Goal: Task Accomplishment & Management: Use online tool/utility

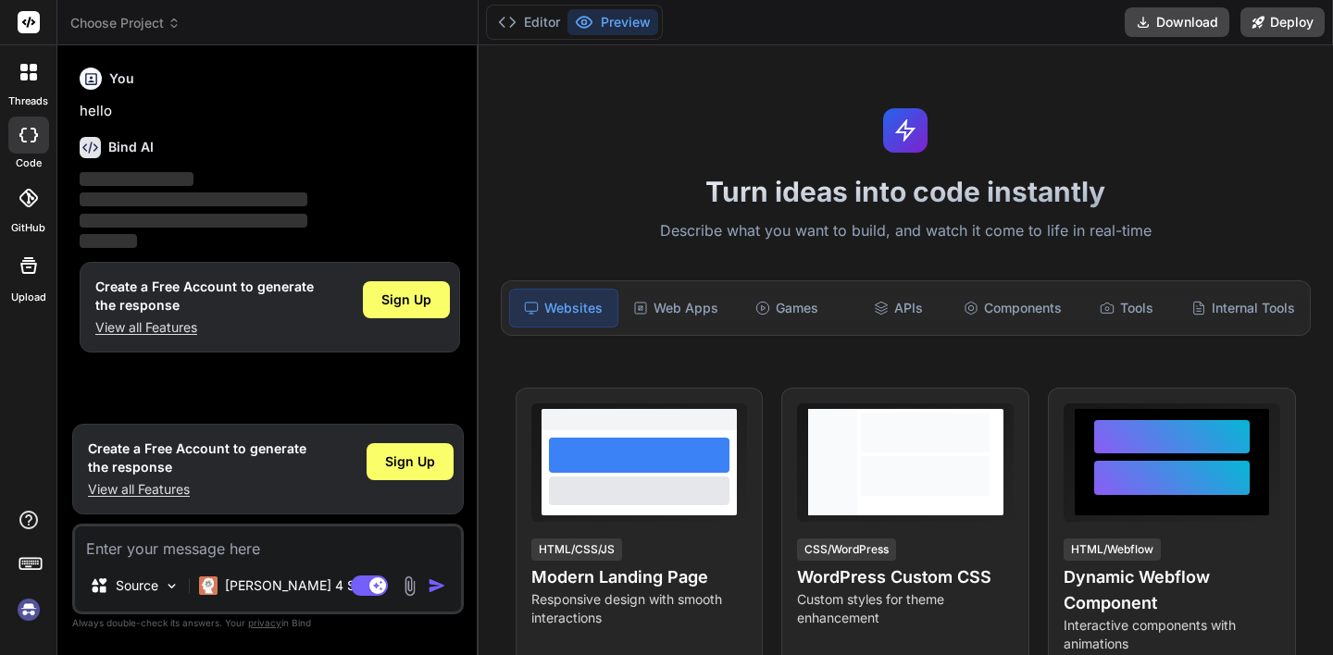
click at [22, 619] on img at bounding box center [28, 609] width 31 height 31
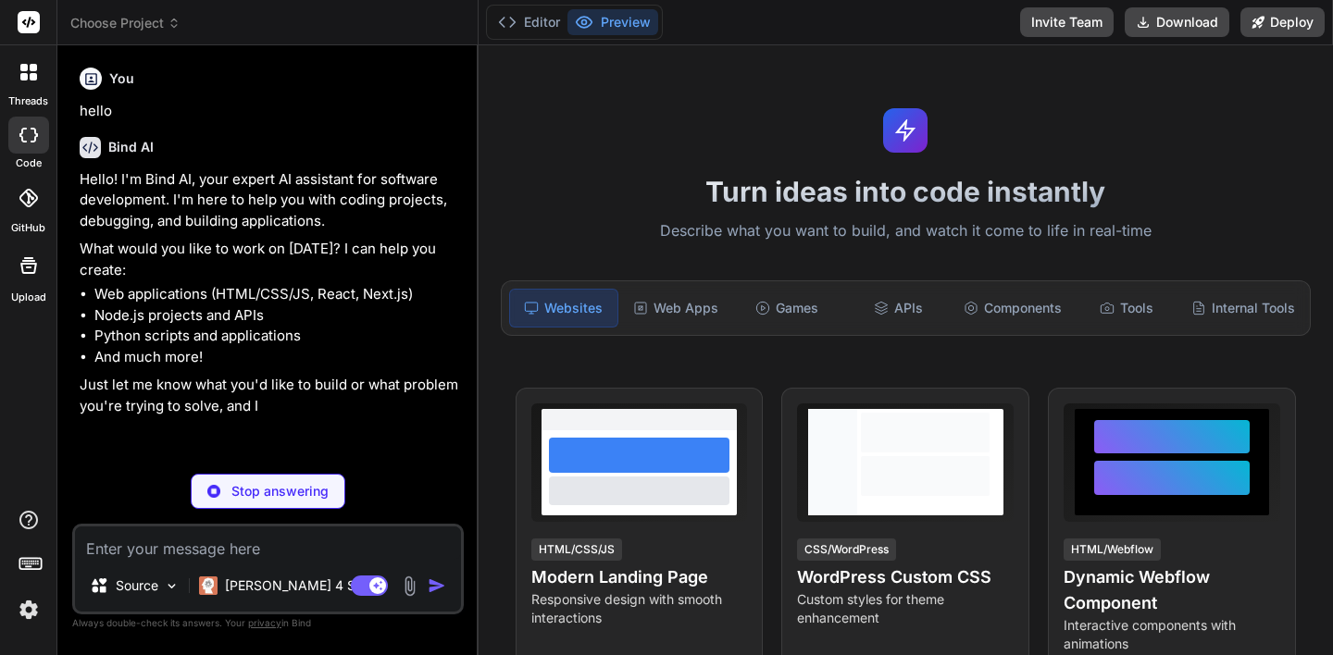
click at [29, 614] on img at bounding box center [28, 609] width 31 height 31
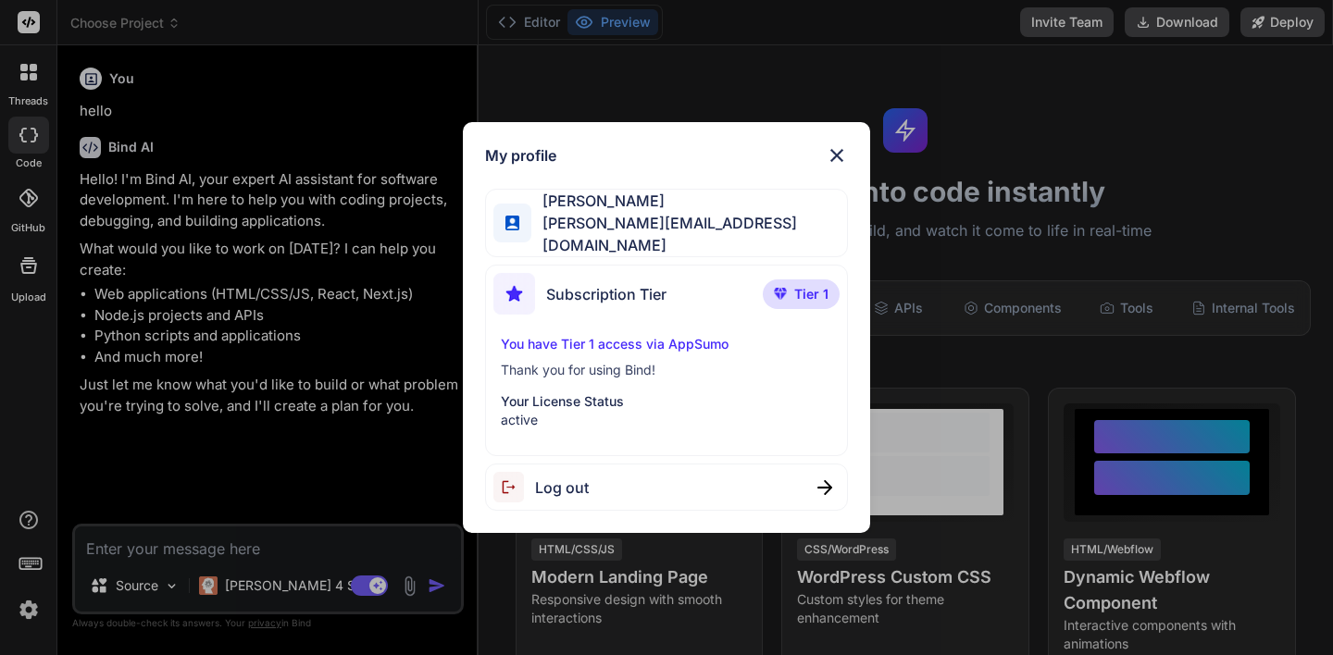
click at [639, 284] on span "Subscription Tier" at bounding box center [606, 294] width 120 height 22
click at [805, 285] on span "Tier 1" at bounding box center [811, 294] width 34 height 19
click at [837, 160] on img at bounding box center [837, 155] width 22 height 22
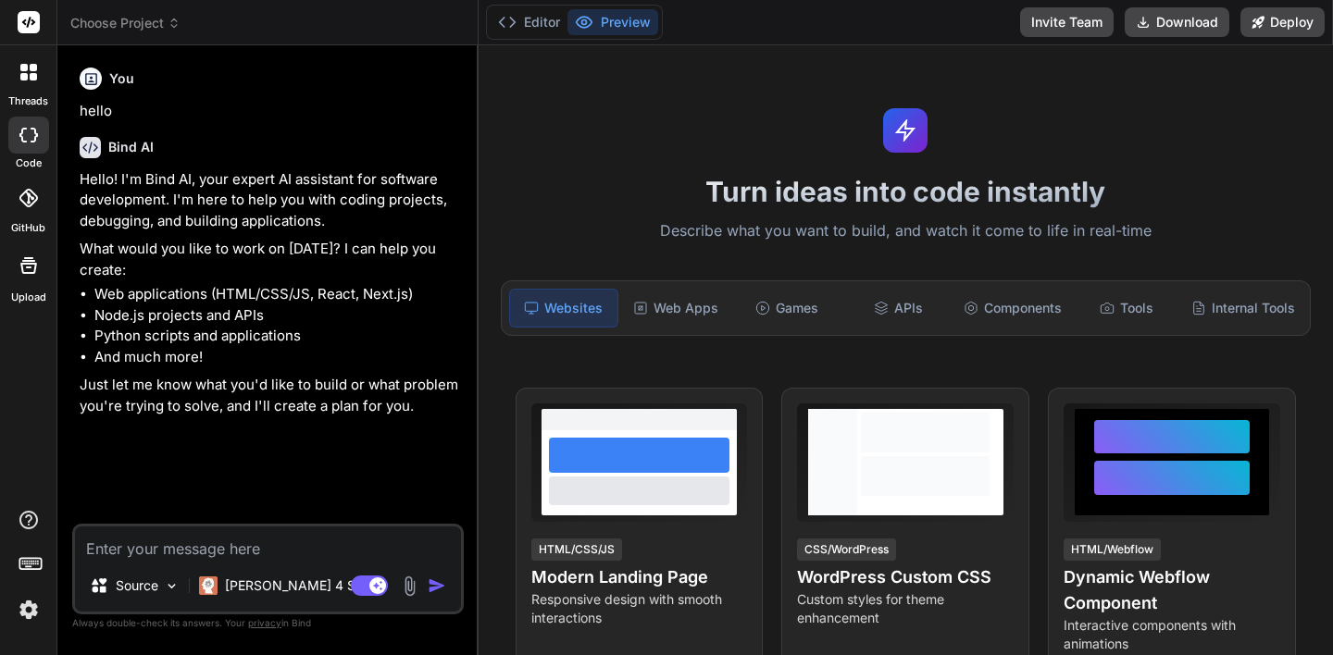
click at [31, 197] on icon at bounding box center [28, 198] width 19 height 19
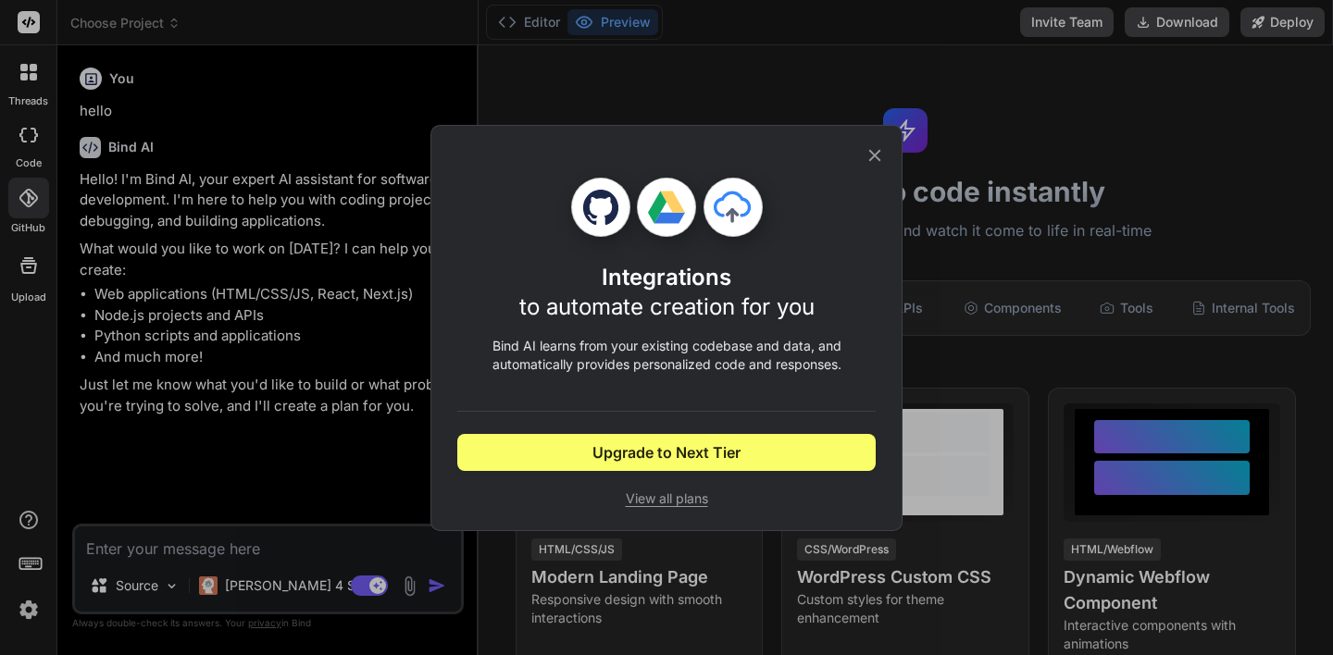
click at [878, 153] on icon at bounding box center [875, 155] width 20 height 20
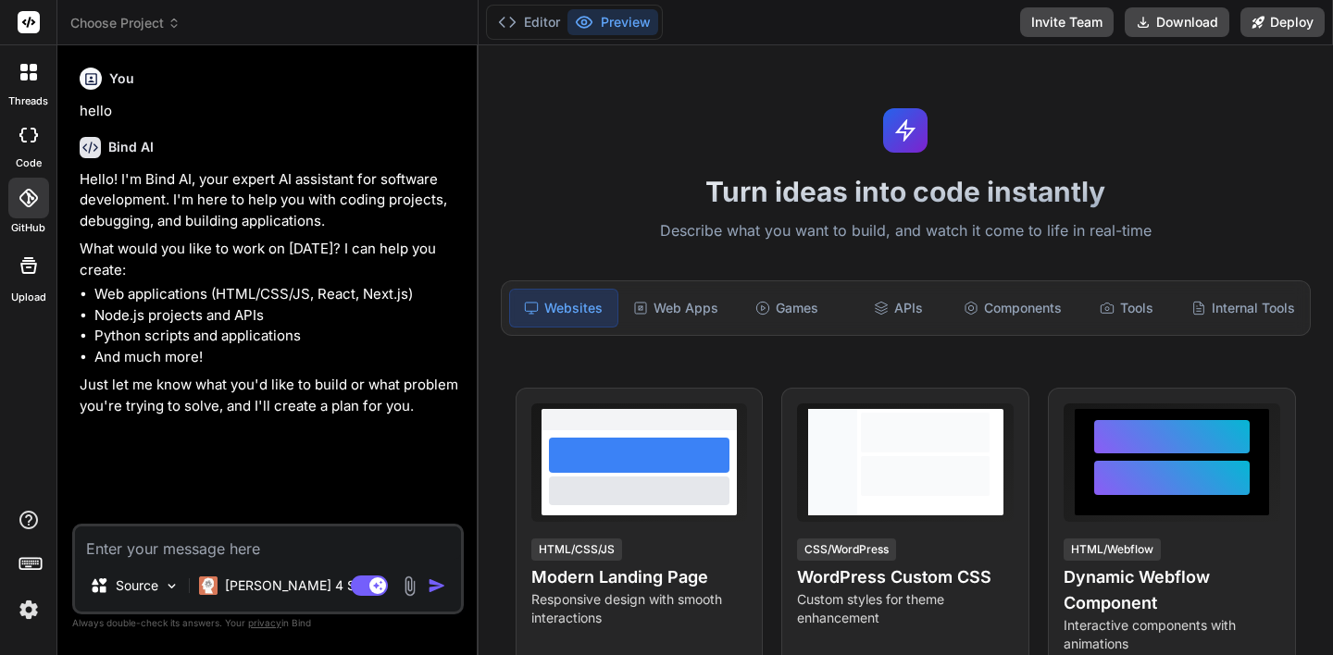
click at [22, 290] on label "Upload" at bounding box center [28, 298] width 35 height 16
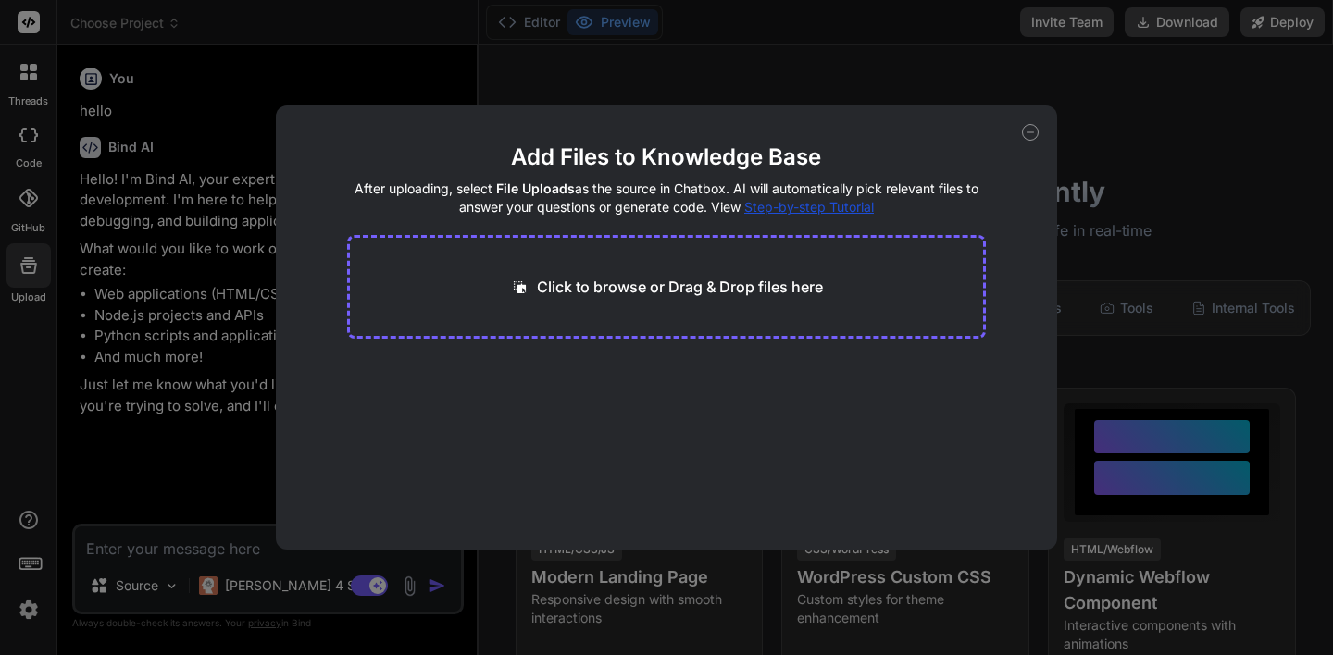
click at [997, 120] on div "Add Files to Knowledge Base After uploading, select File Uploads as the source …" at bounding box center [667, 328] width 782 height 444
click at [1036, 130] on icon at bounding box center [1030, 132] width 17 height 17
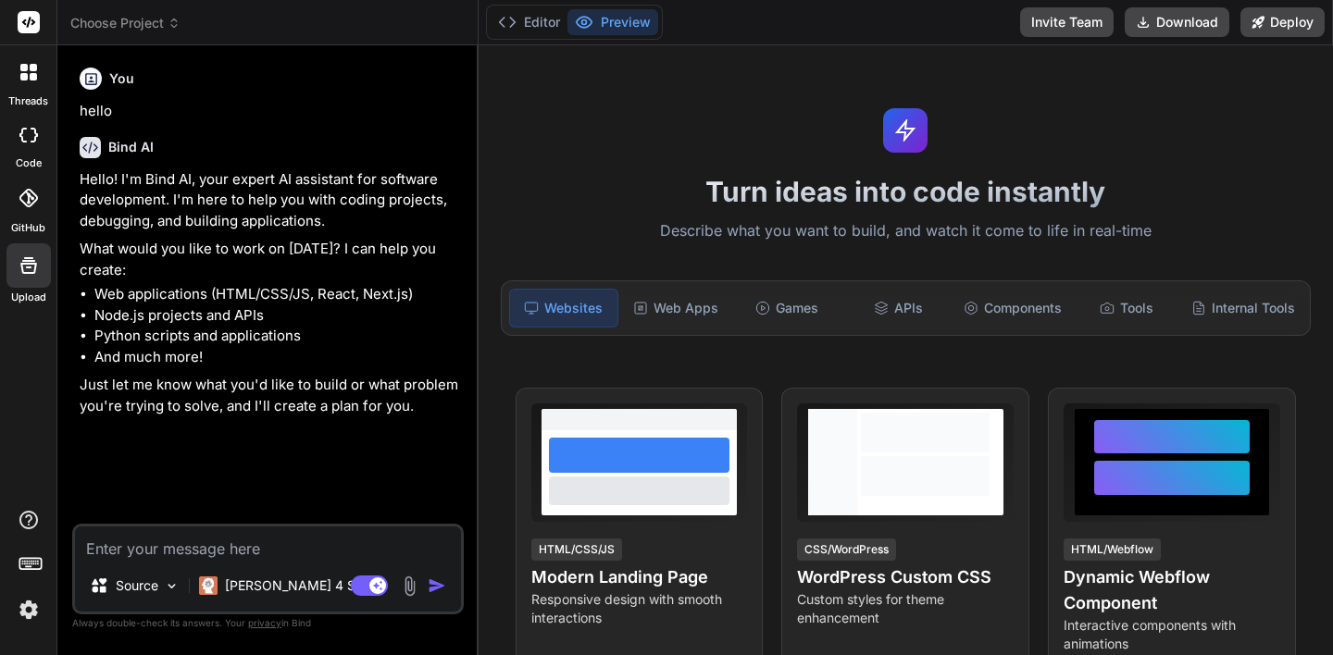
click at [30, 88] on div at bounding box center [28, 72] width 39 height 39
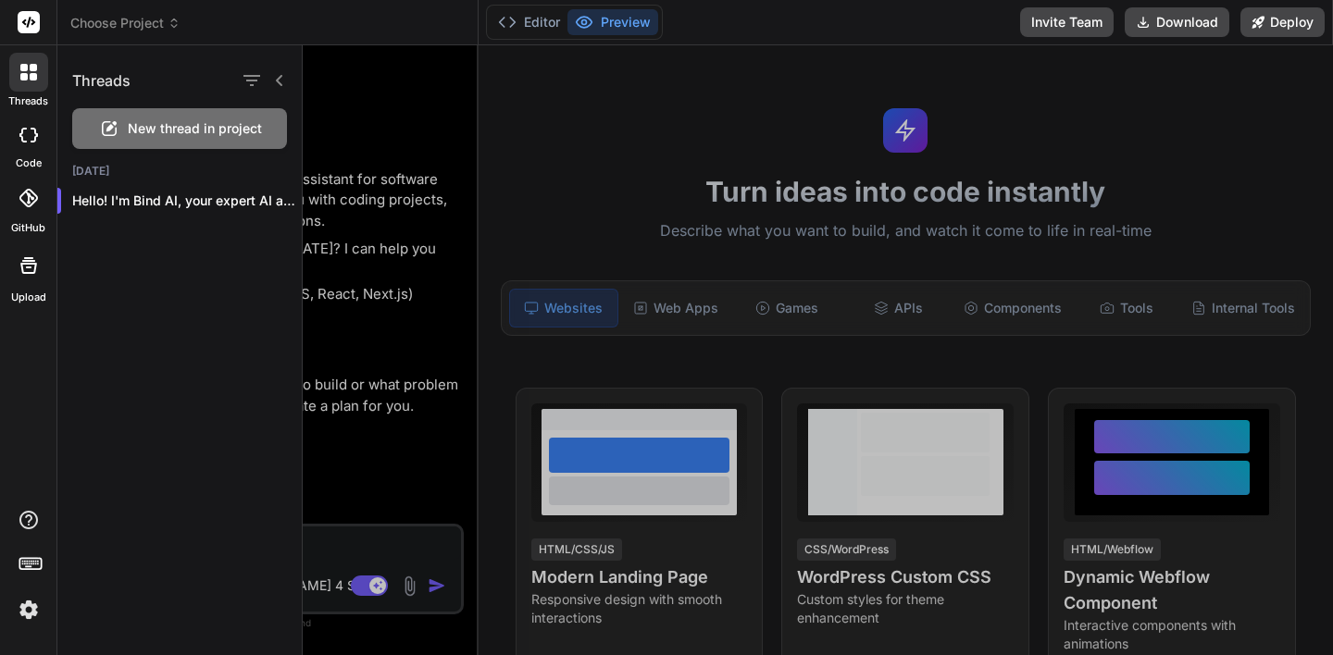
click at [29, 124] on div at bounding box center [28, 135] width 41 height 37
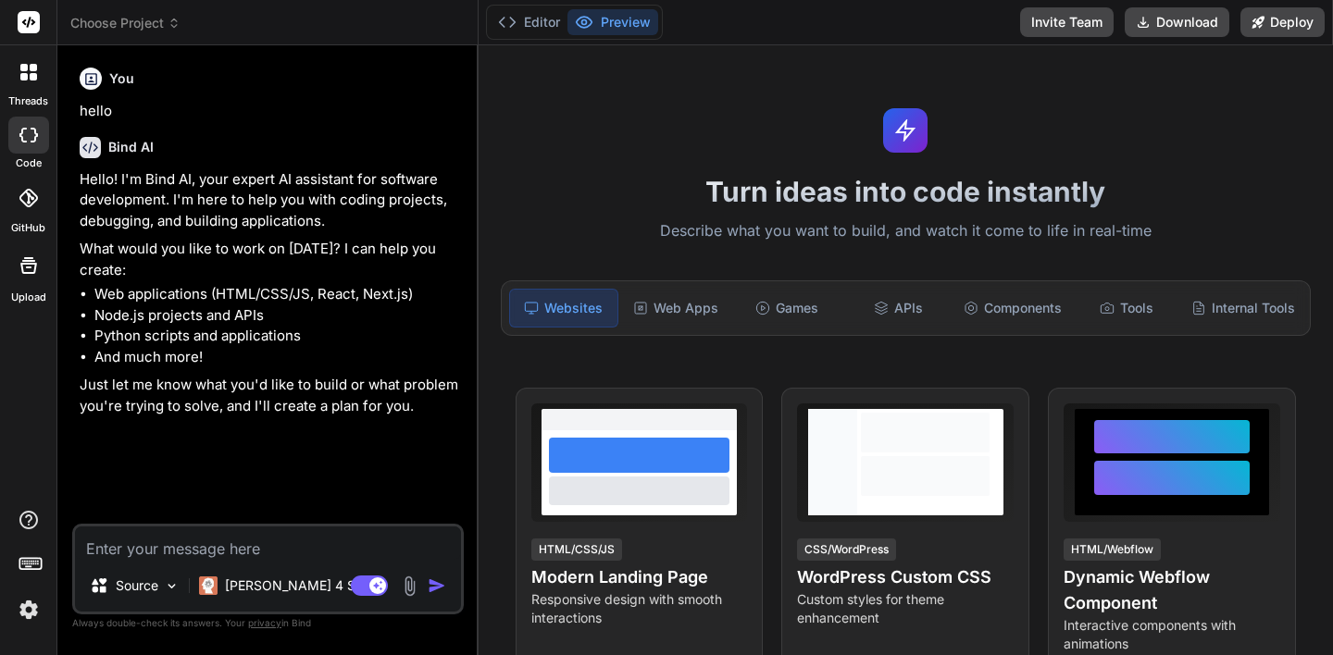
click at [29, 131] on icon at bounding box center [28, 135] width 19 height 15
type textarea "x"
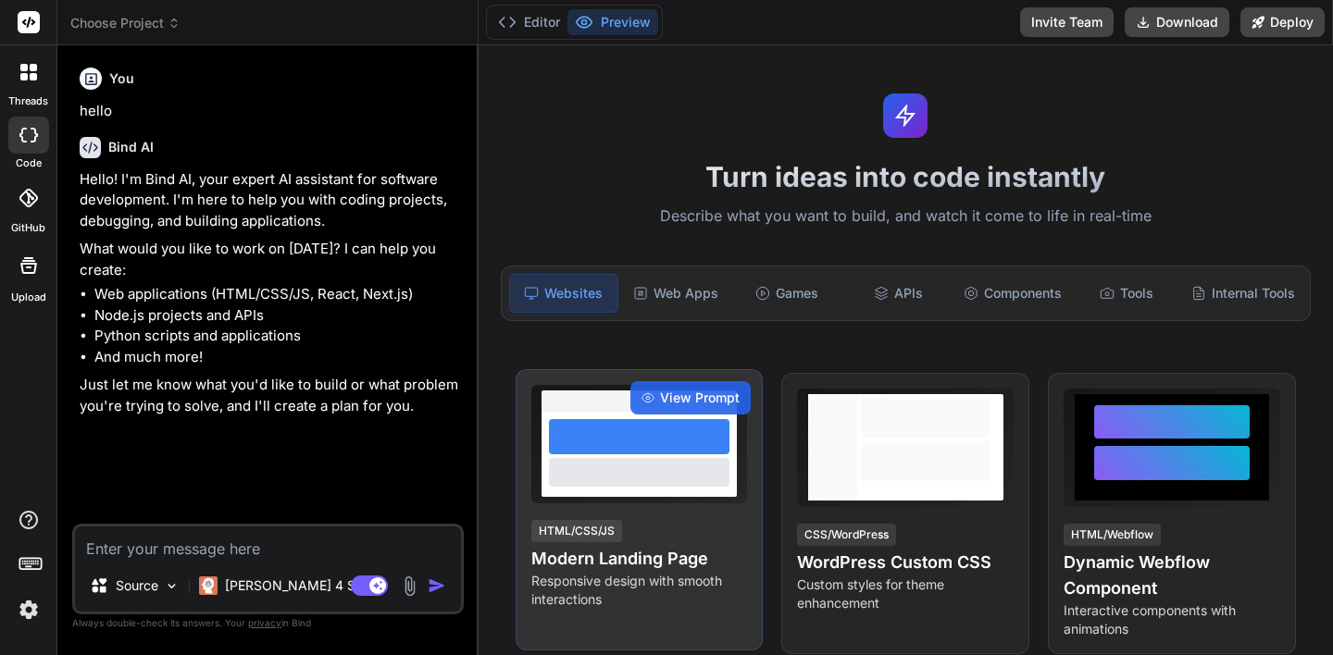
scroll to position [17, 0]
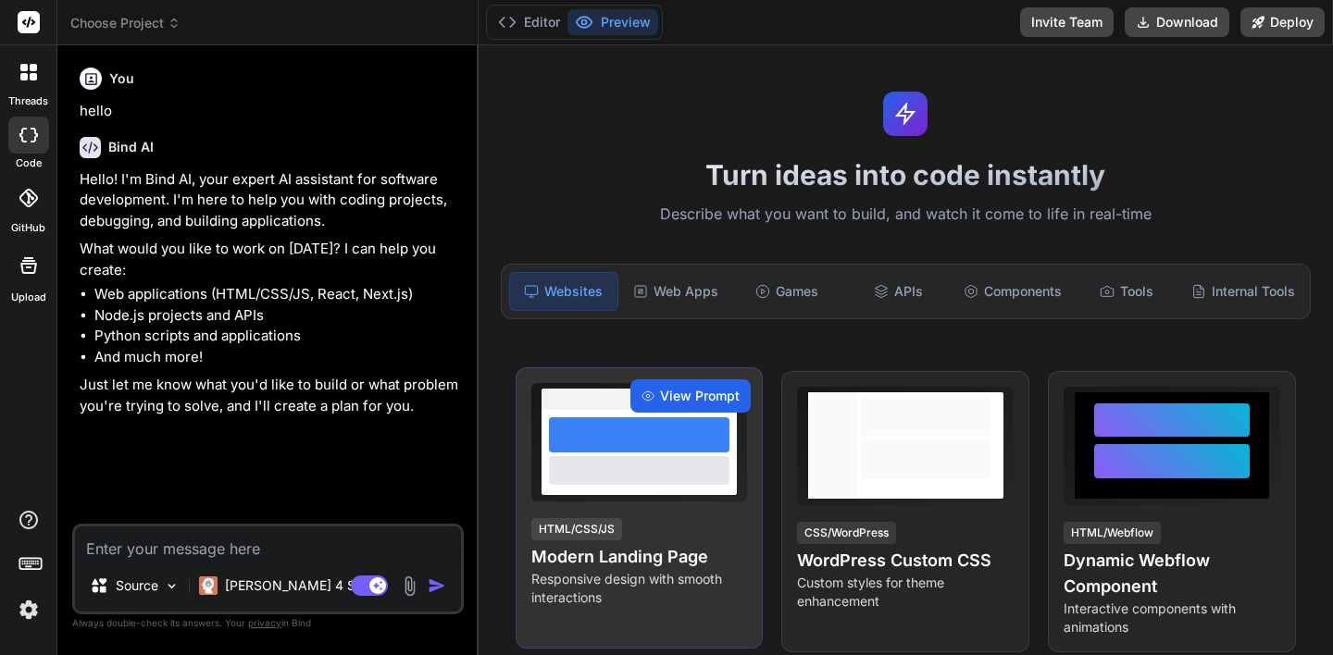
click at [697, 397] on span "View Prompt" at bounding box center [700, 396] width 80 height 19
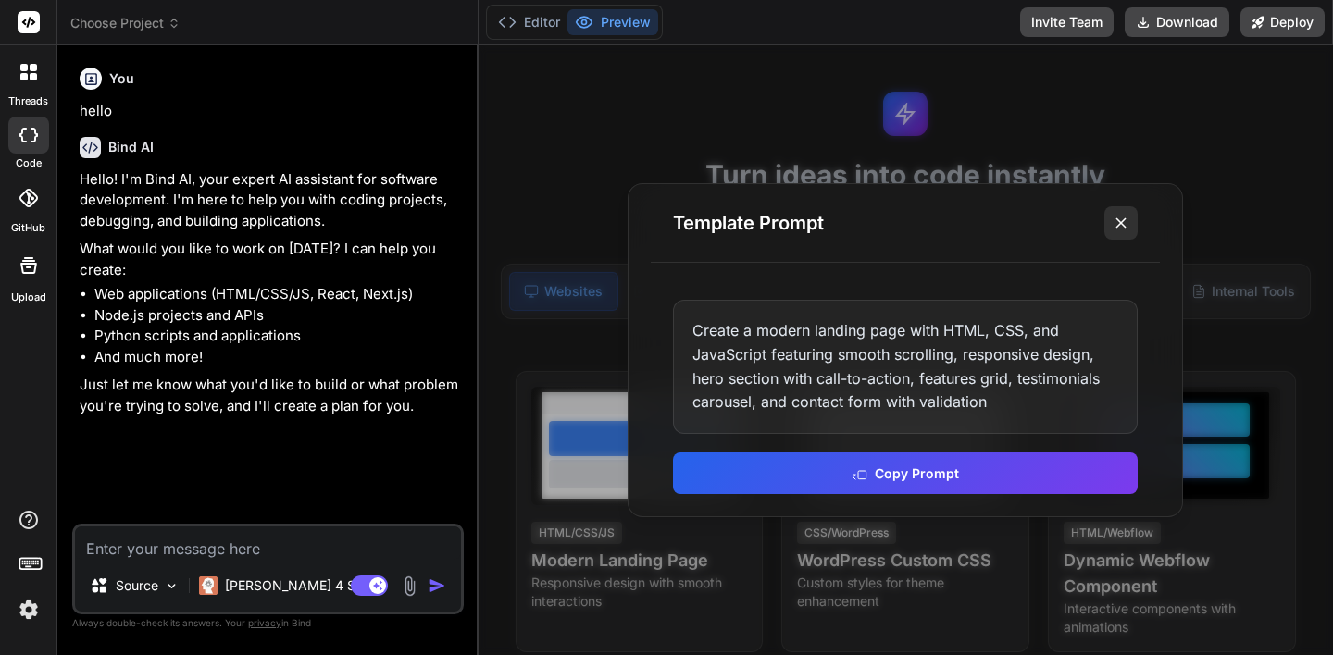
click at [1126, 218] on icon at bounding box center [1121, 223] width 19 height 19
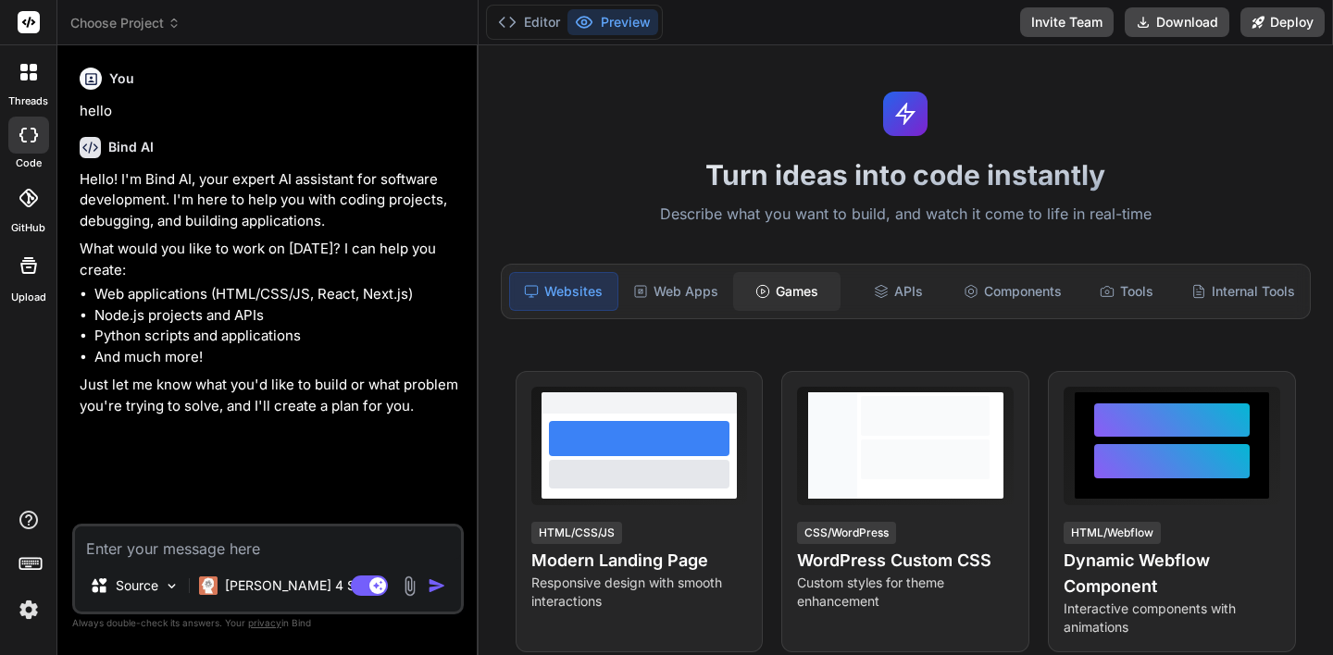
click at [771, 289] on div "Games" at bounding box center [786, 291] width 107 height 39
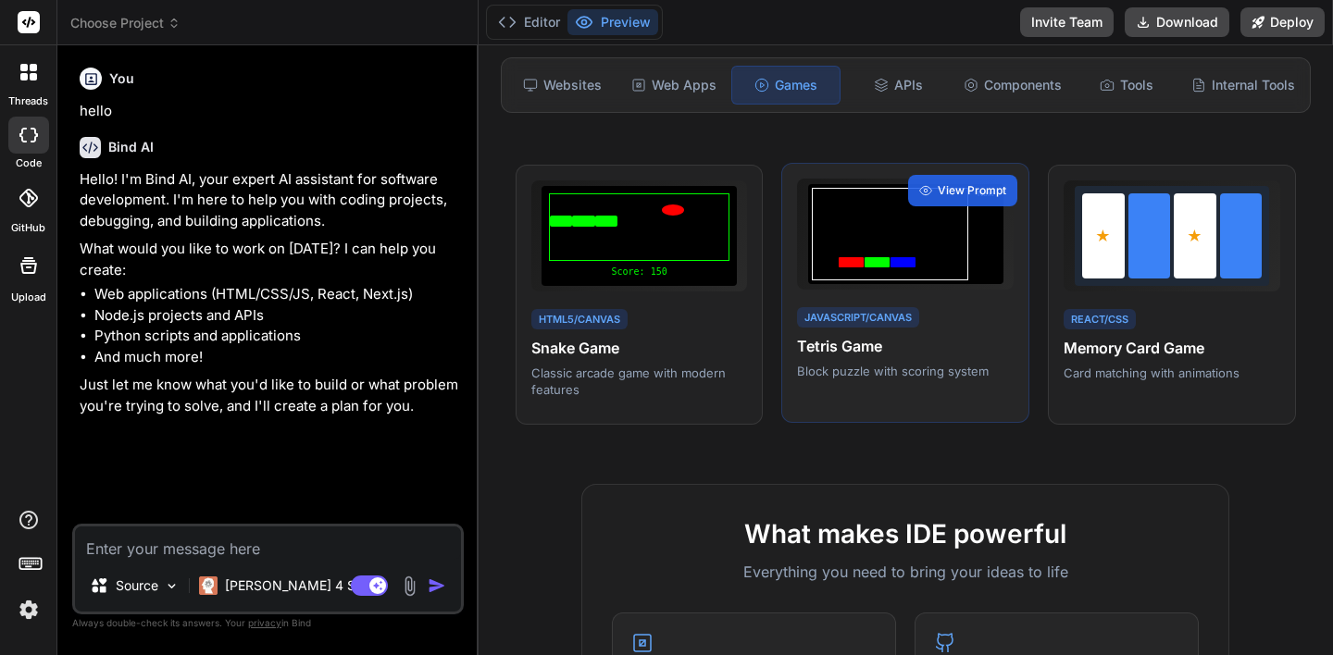
scroll to position [77, 0]
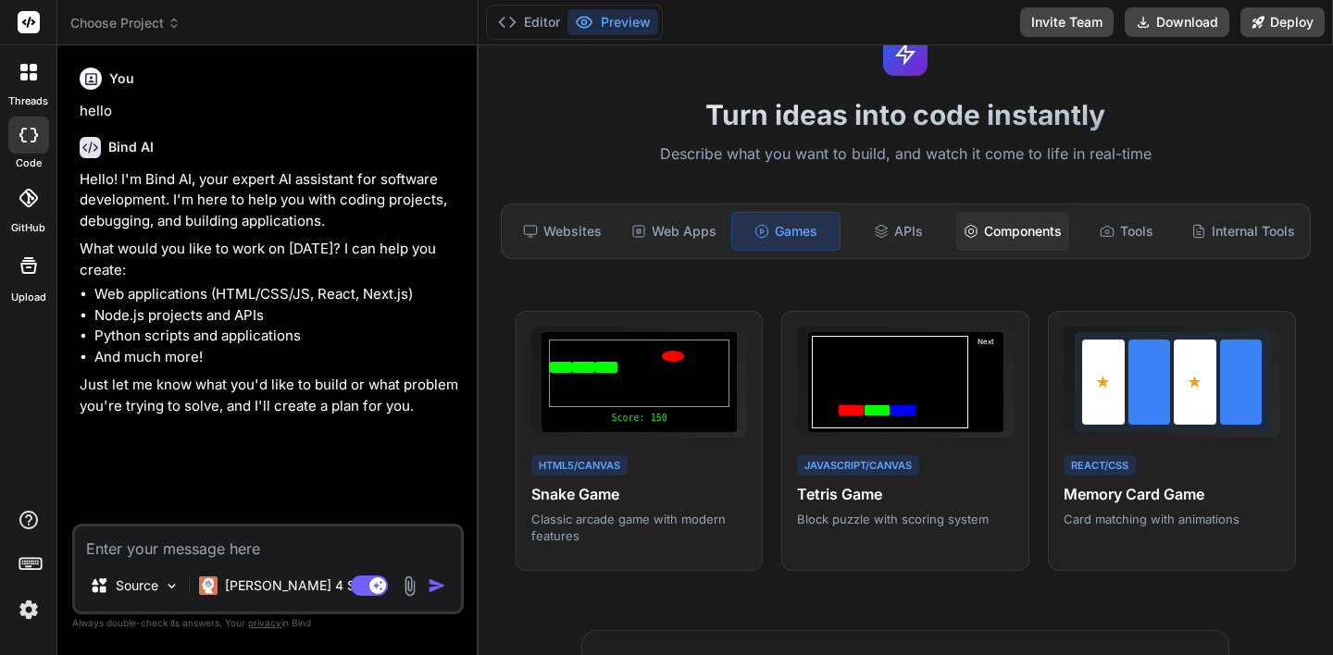
click at [1022, 233] on div "Components" at bounding box center [1012, 231] width 113 height 39
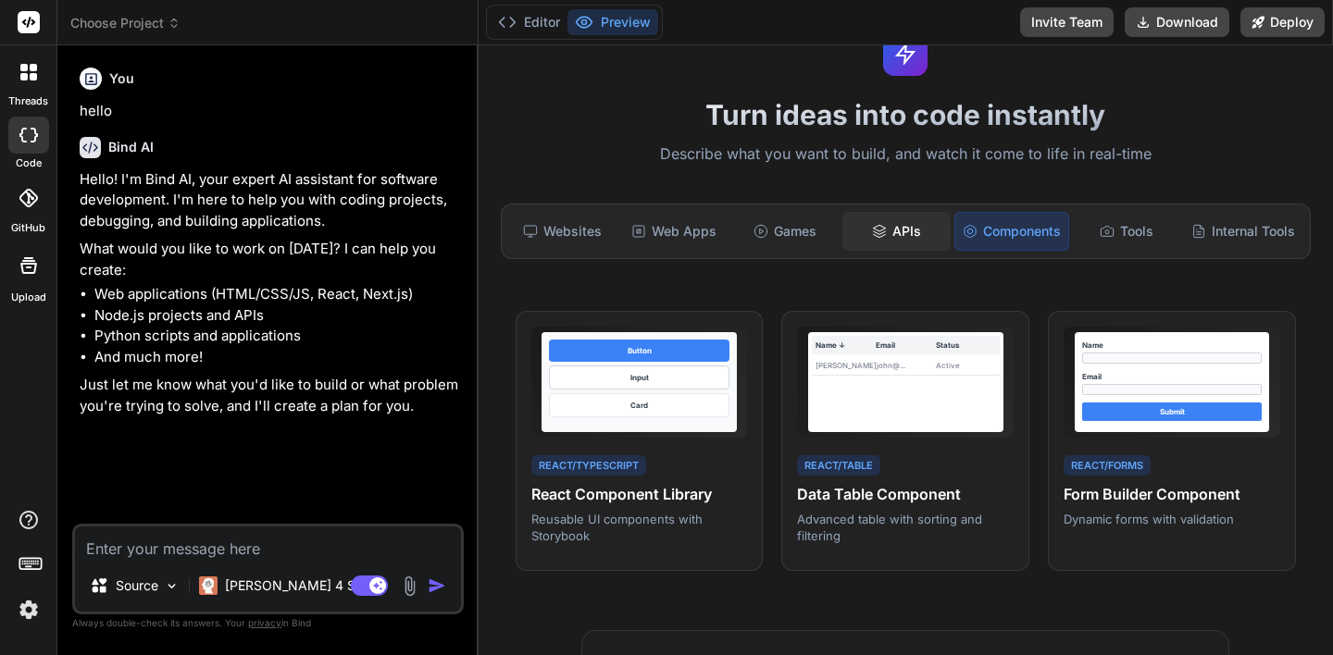
click at [897, 235] on div "APIs" at bounding box center [895, 231] width 107 height 39
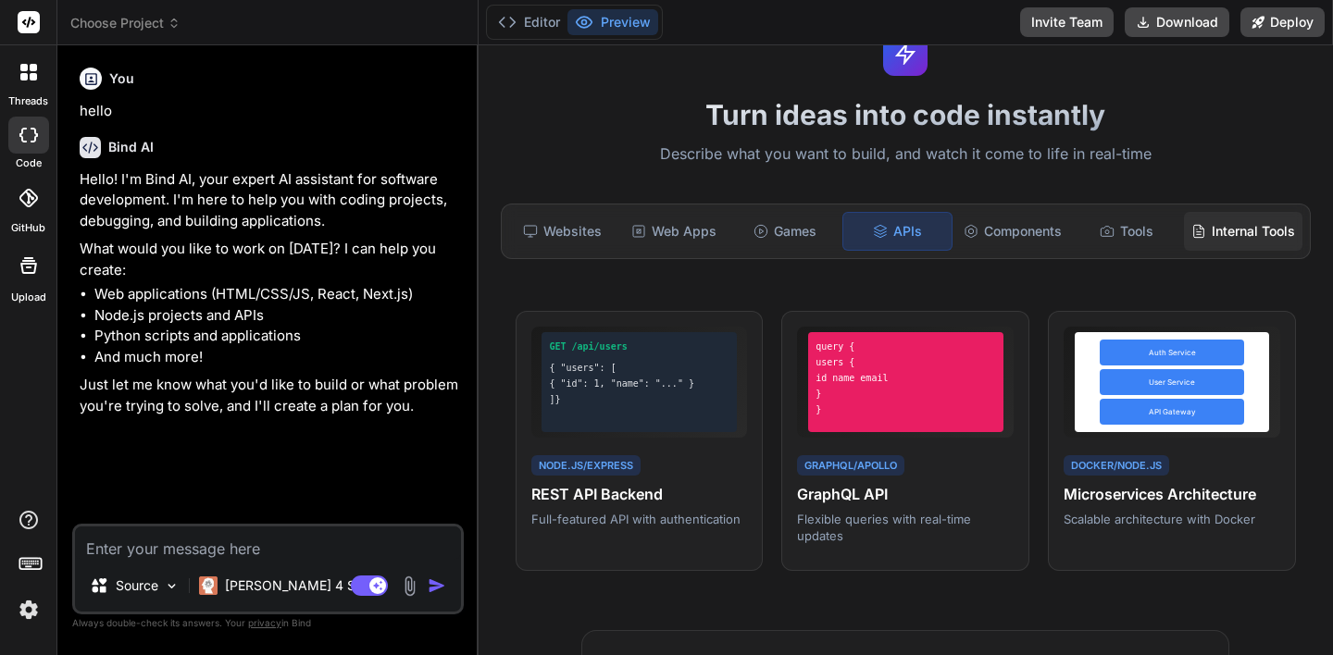
click at [1208, 220] on div "Internal Tools" at bounding box center [1243, 231] width 118 height 39
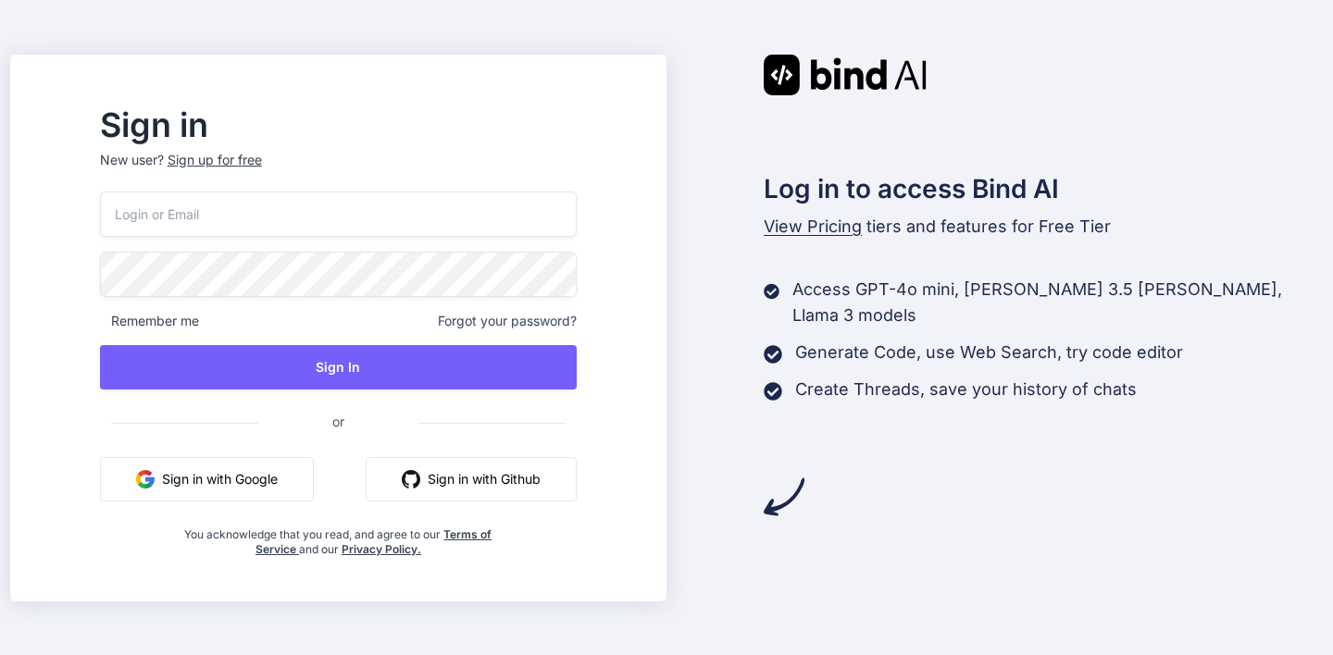
click at [257, 479] on button "Sign in with Google" at bounding box center [207, 479] width 214 height 44
